Goal: Use online tool/utility: Utilize a website feature to perform a specific function

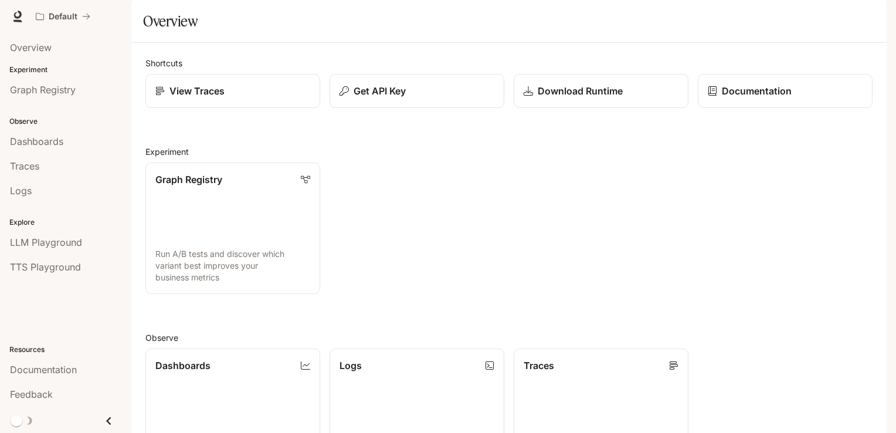
scroll to position [283, 0]
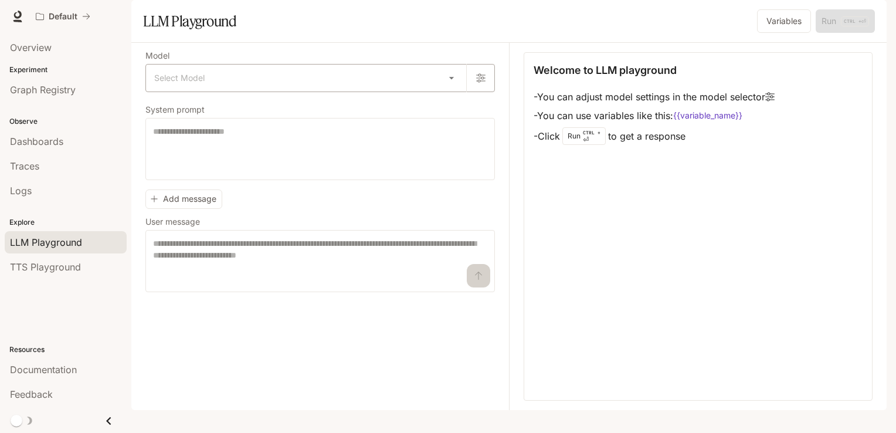
click at [430, 117] on body "Skip to main content Default Documentation Documentation Portal Overview Experi…" at bounding box center [448, 216] width 896 height 433
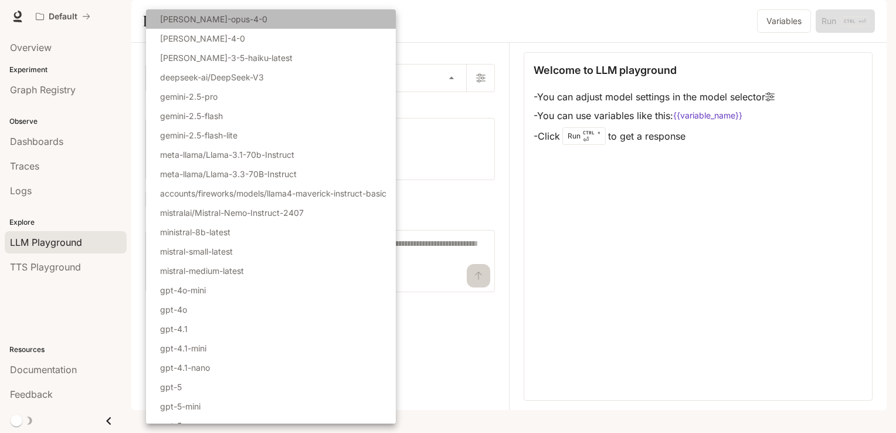
click at [281, 26] on li "[PERSON_NAME]-opus-4-0" at bounding box center [271, 18] width 250 height 19
type input "**********"
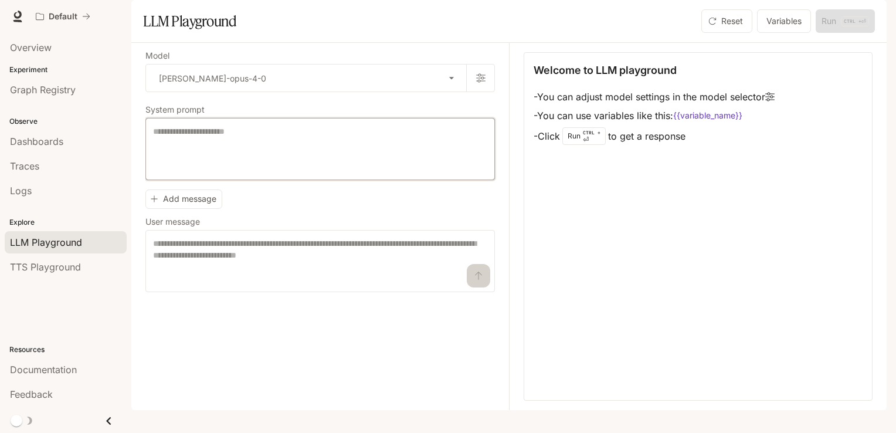
click at [290, 172] on textarea at bounding box center [320, 148] width 334 height 47
click at [76, 269] on span "TTS Playground" at bounding box center [45, 267] width 71 height 14
